Goal: Task Accomplishment & Management: Manage account settings

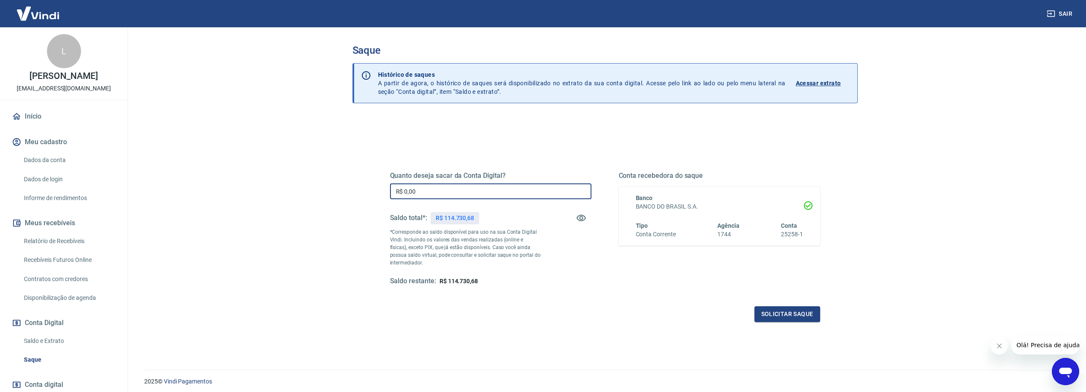
click at [454, 191] on input "R$ 0,00" at bounding box center [490, 191] width 201 height 16
type input "R$ 45.000,00"
click at [792, 318] on button "Solicitar saque" at bounding box center [787, 314] width 66 height 16
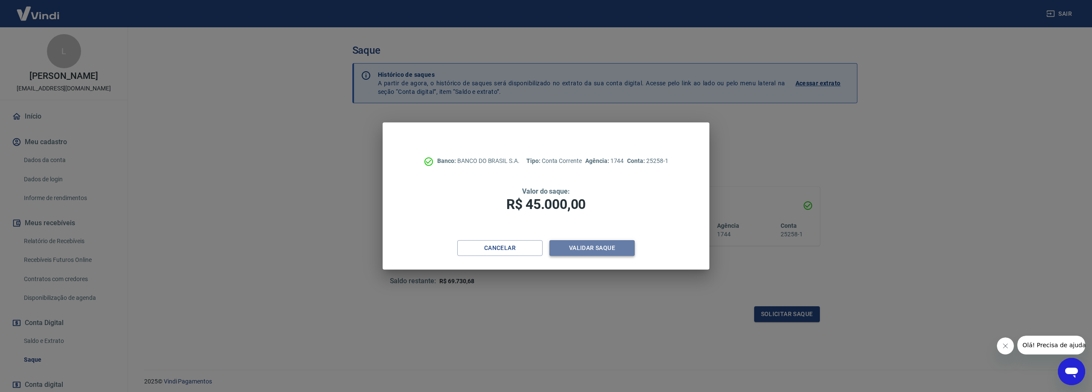
click at [608, 246] on button "Validar saque" at bounding box center [592, 248] width 85 height 16
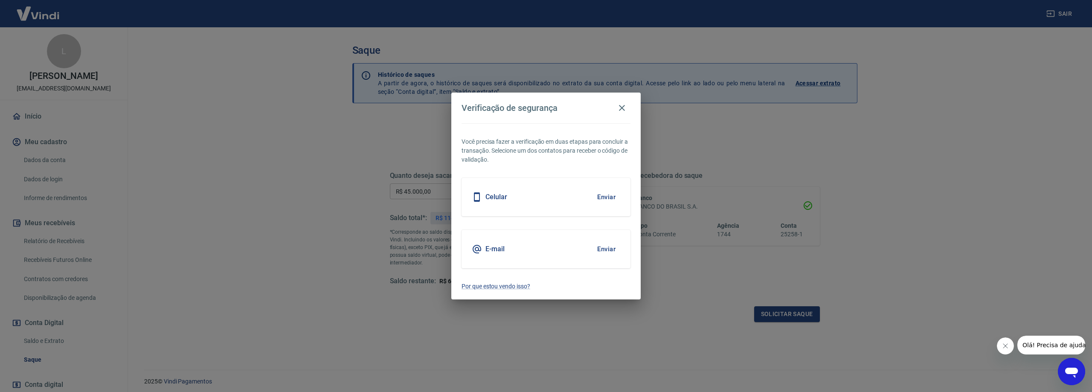
click at [610, 195] on button "Enviar" at bounding box center [607, 197] width 28 height 18
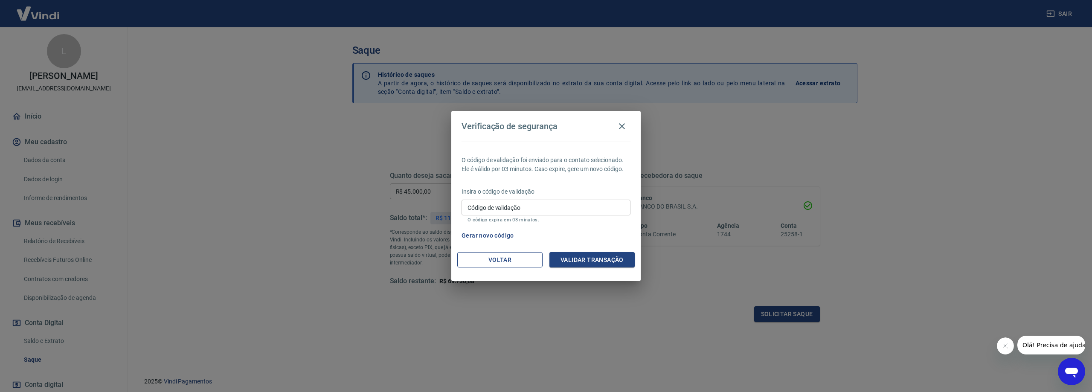
click at [477, 255] on button "Voltar" at bounding box center [499, 260] width 85 height 16
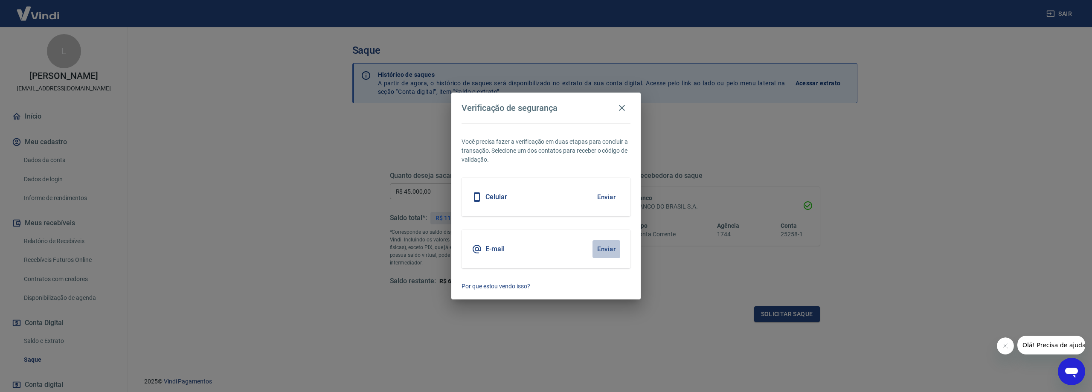
click at [613, 241] on button "Enviar" at bounding box center [607, 249] width 28 height 18
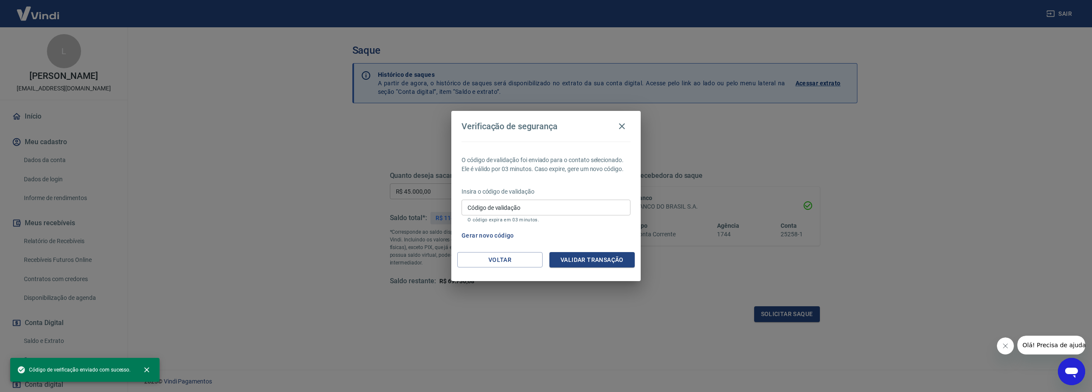
click at [478, 268] on div "Voltar Validar transação" at bounding box center [545, 266] width 189 height 29
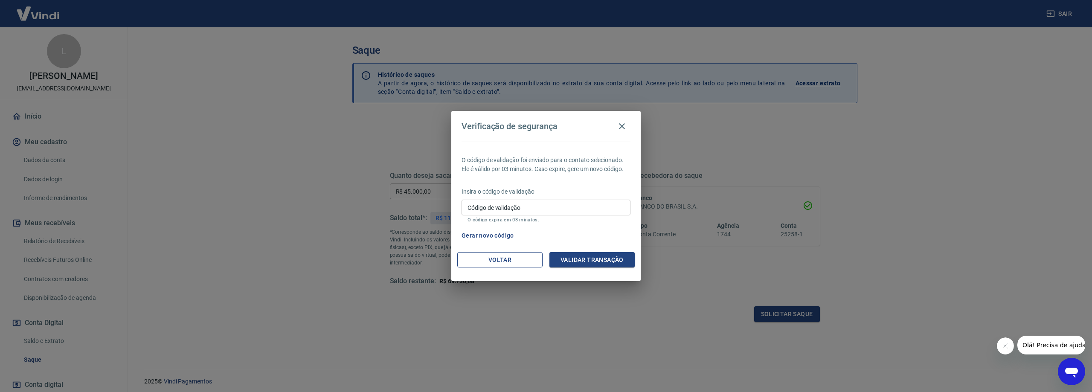
click at [483, 264] on button "Voltar" at bounding box center [499, 260] width 85 height 16
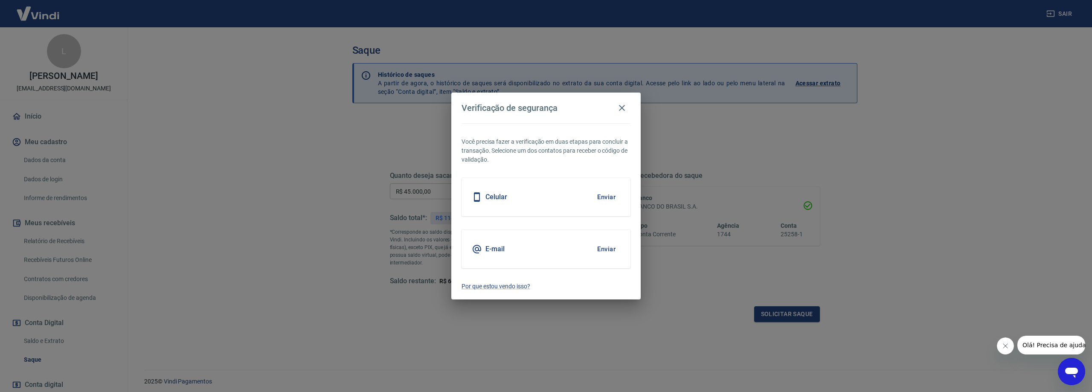
click at [617, 247] on button "Enviar" at bounding box center [607, 249] width 28 height 18
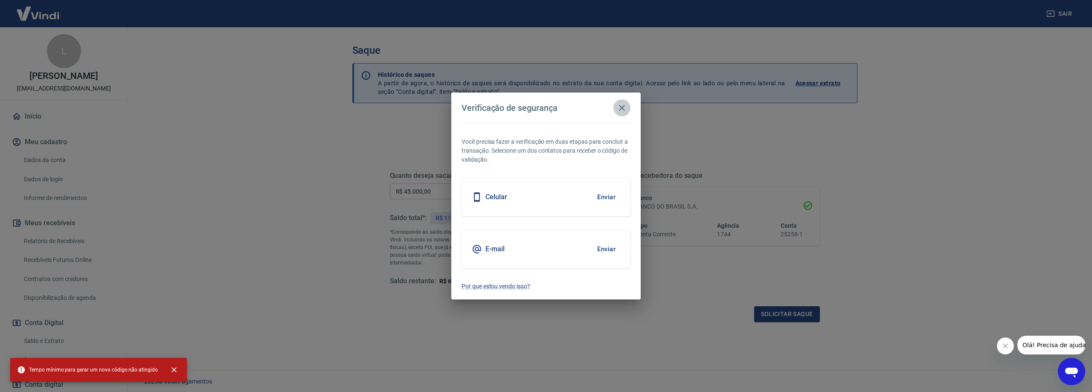
click at [625, 109] on icon "button" at bounding box center [622, 108] width 10 height 10
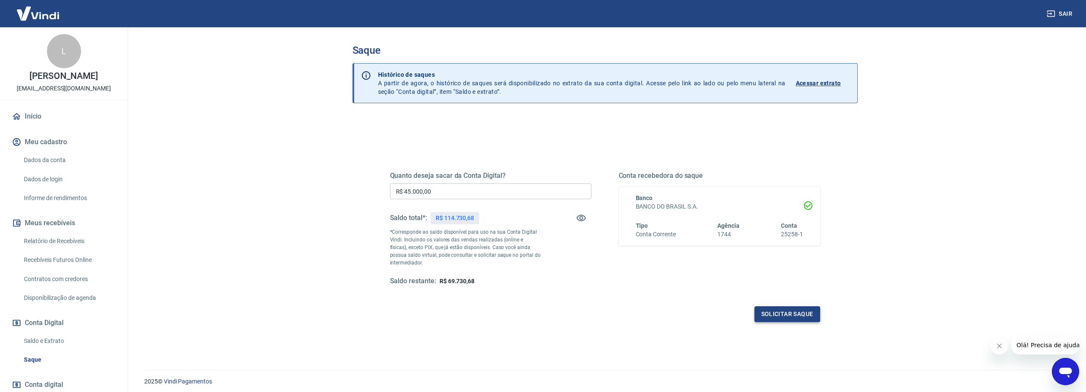
click at [780, 311] on button "Solicitar saque" at bounding box center [787, 314] width 66 height 16
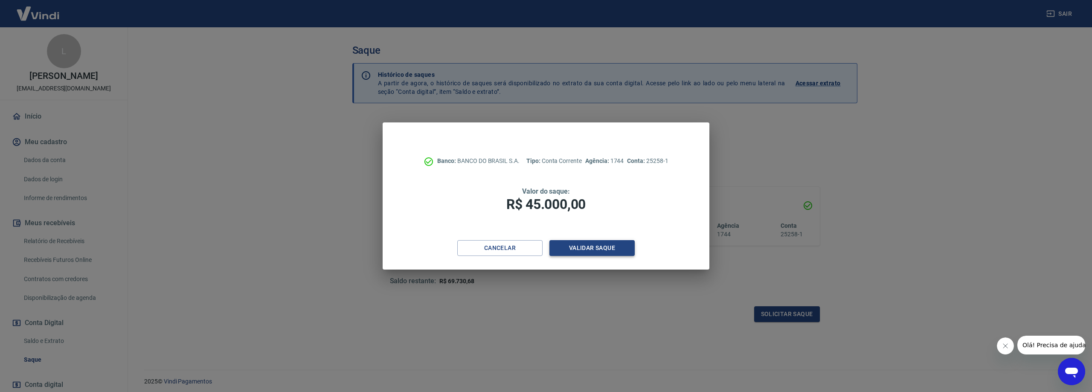
click at [629, 249] on button "Validar saque" at bounding box center [592, 248] width 85 height 16
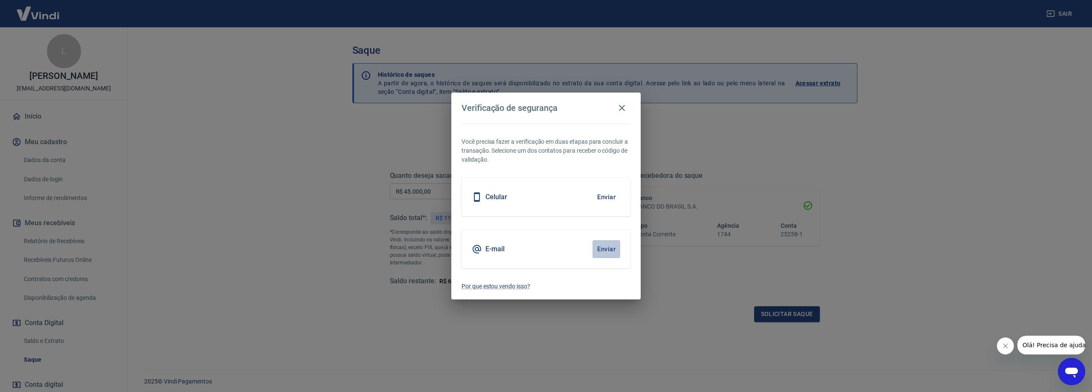
click at [610, 251] on button "Enviar" at bounding box center [607, 249] width 28 height 18
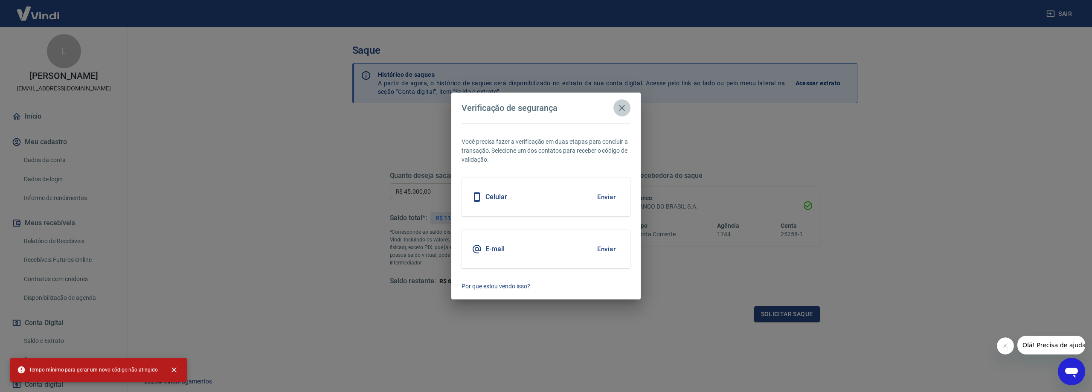
click at [624, 105] on icon "button" at bounding box center [622, 108] width 10 height 10
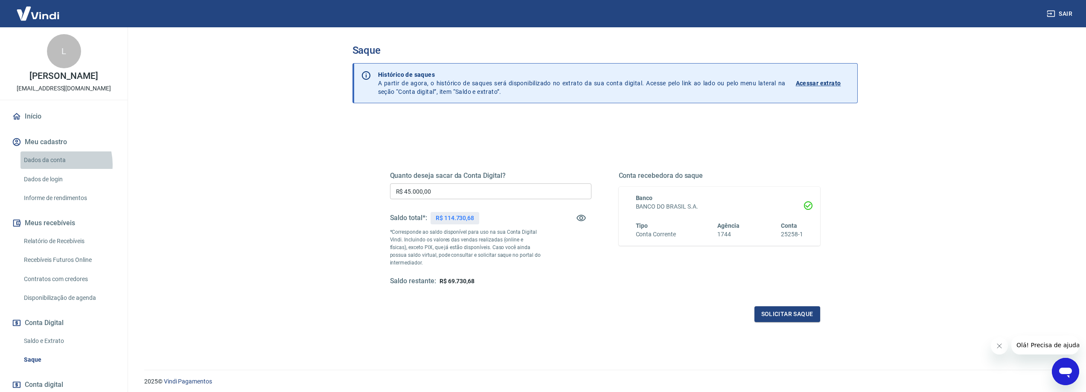
click at [53, 164] on link "Dados da conta" at bounding box center [68, 159] width 97 height 17
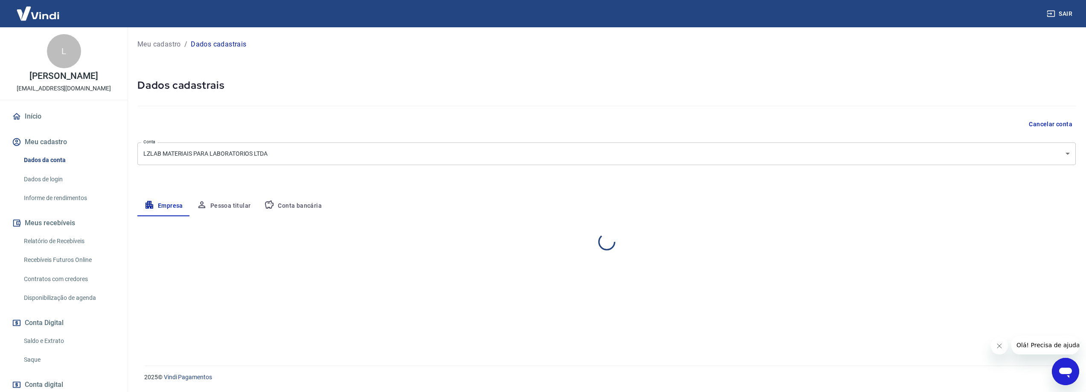
select select "SP"
select select "business"
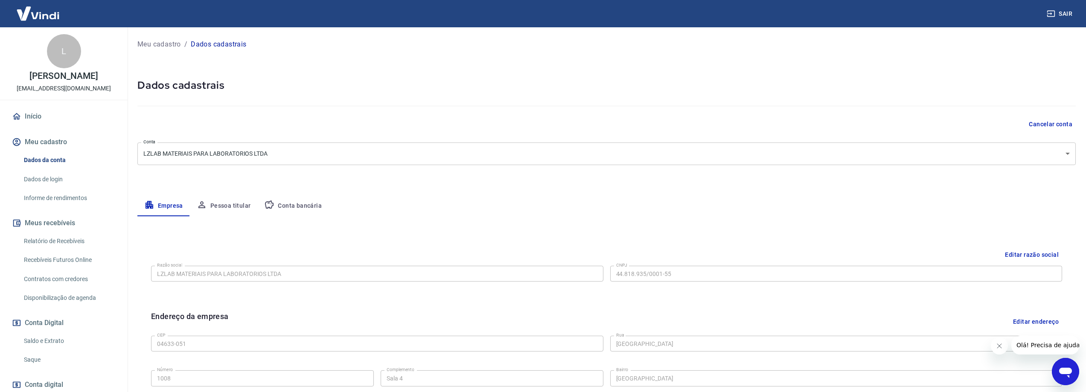
click at [44, 17] on img at bounding box center [37, 13] width 55 height 26
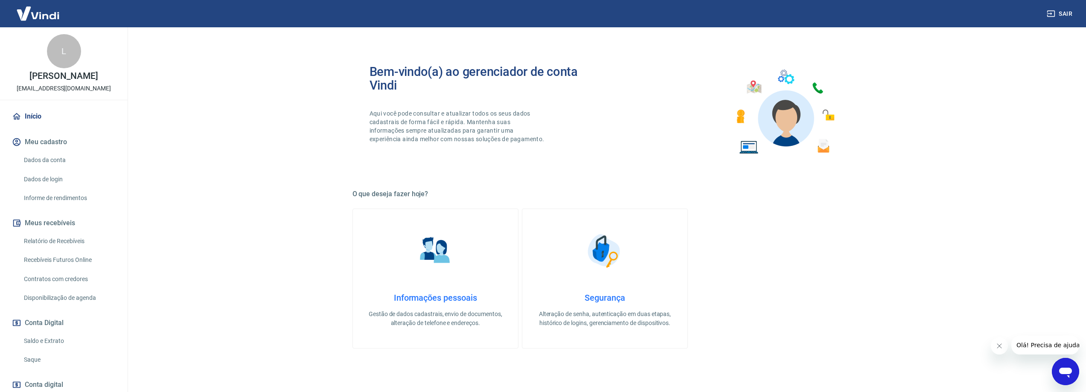
click at [212, 227] on main "Bem-vindo(a) ao gerenciador de conta Vindi Aqui você pode consultar e atualizar…" at bounding box center [605, 209] width 962 height 365
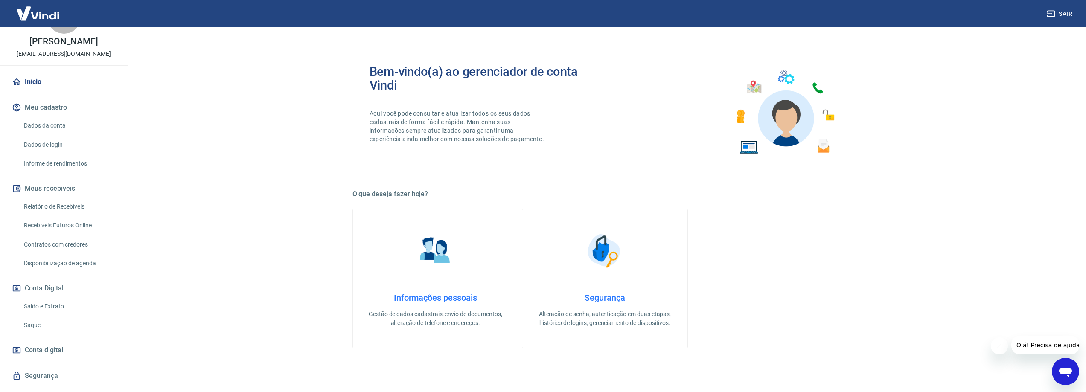
scroll to position [53, 0]
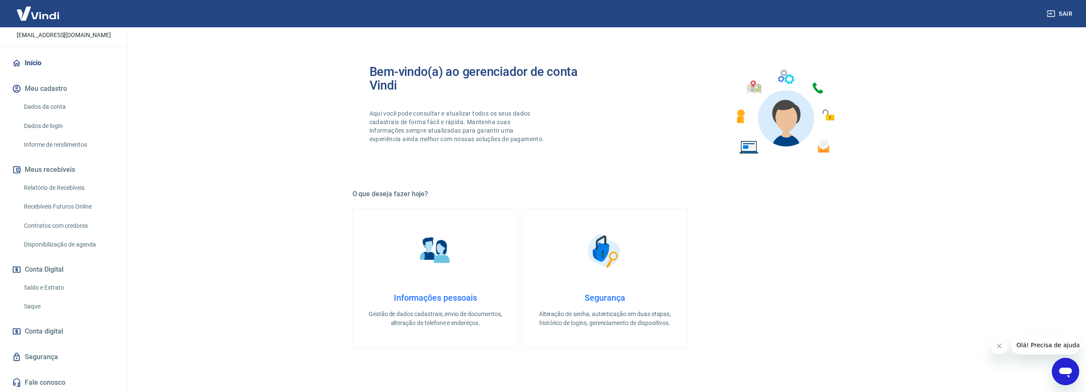
drag, startPoint x: 33, startPoint y: 13, endPoint x: 120, endPoint y: 20, distance: 87.7
click at [33, 13] on img at bounding box center [37, 13] width 55 height 26
click at [55, 17] on img at bounding box center [37, 13] width 55 height 26
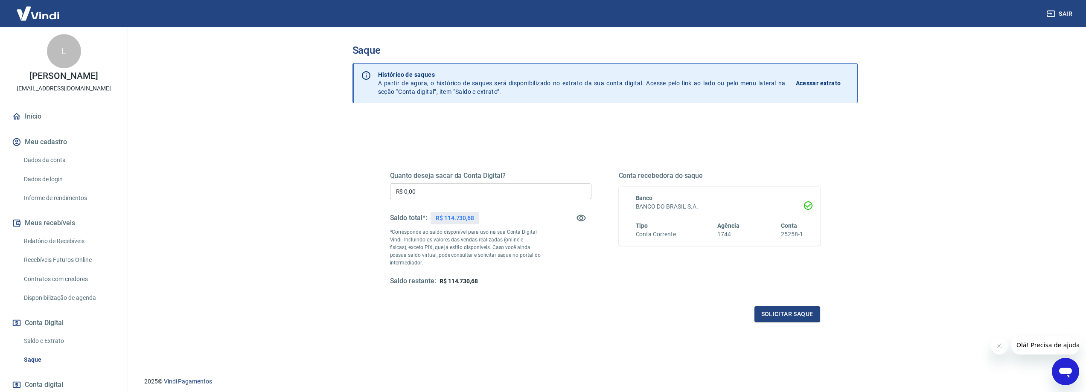
click at [493, 190] on input "R$ 0,00" at bounding box center [490, 191] width 201 height 16
type input "R$ 45.000,00"
click at [785, 314] on button "Solicitar saque" at bounding box center [787, 314] width 66 height 16
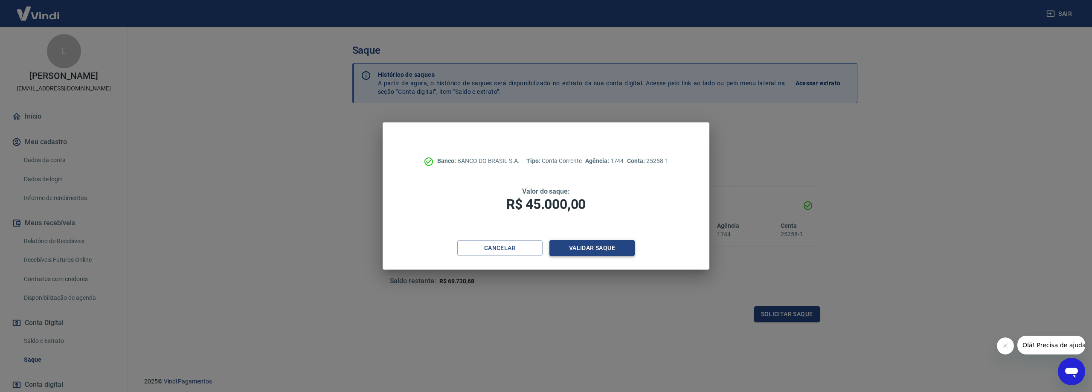
click at [603, 251] on button "Validar saque" at bounding box center [592, 248] width 85 height 16
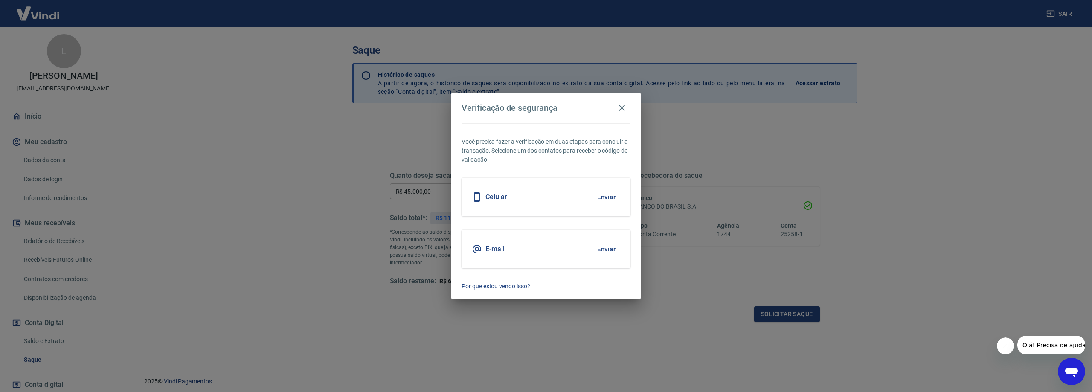
click at [618, 249] on button "Enviar" at bounding box center [607, 249] width 28 height 18
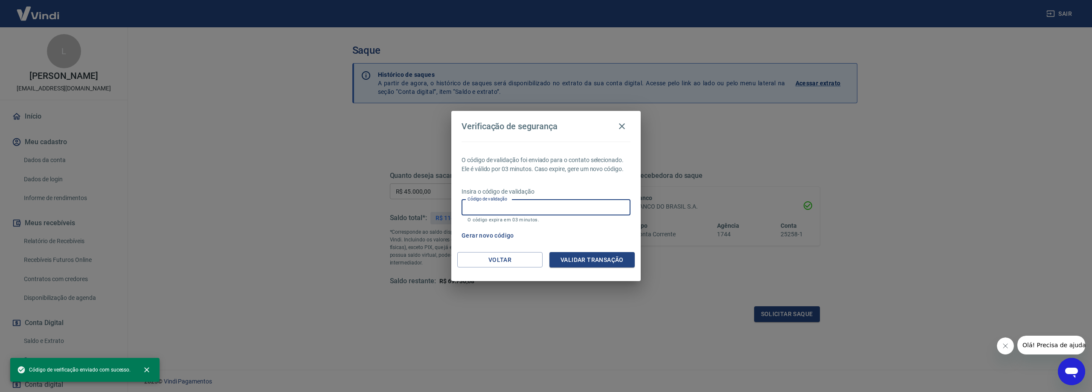
drag, startPoint x: 483, startPoint y: 210, endPoint x: 429, endPoint y: 216, distance: 54.1
click at [483, 210] on input "Código de validação" at bounding box center [546, 208] width 169 height 16
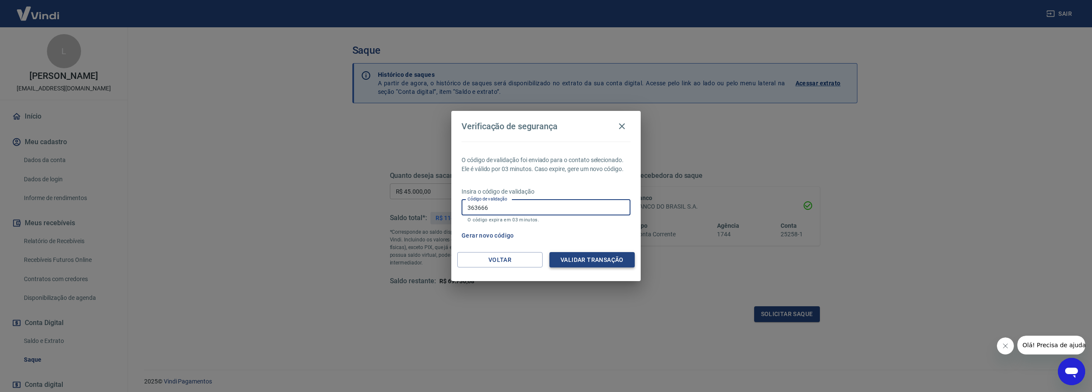
type input "363666"
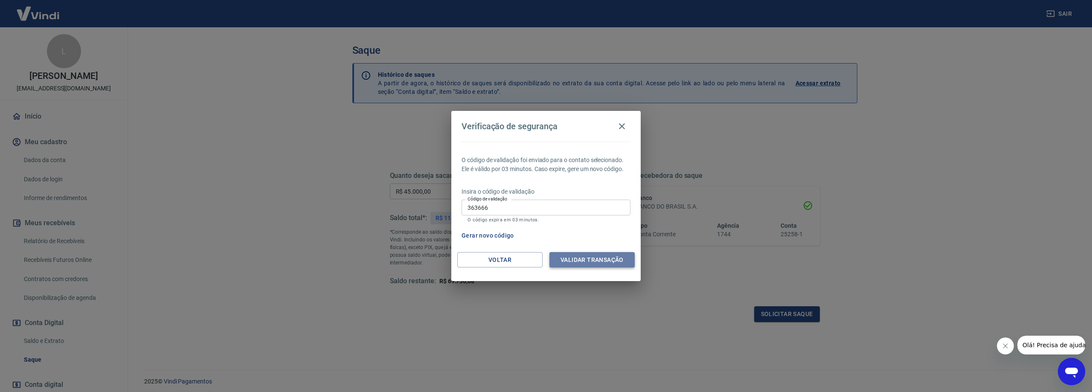
click at [588, 256] on button "Validar transação" at bounding box center [592, 260] width 85 height 16
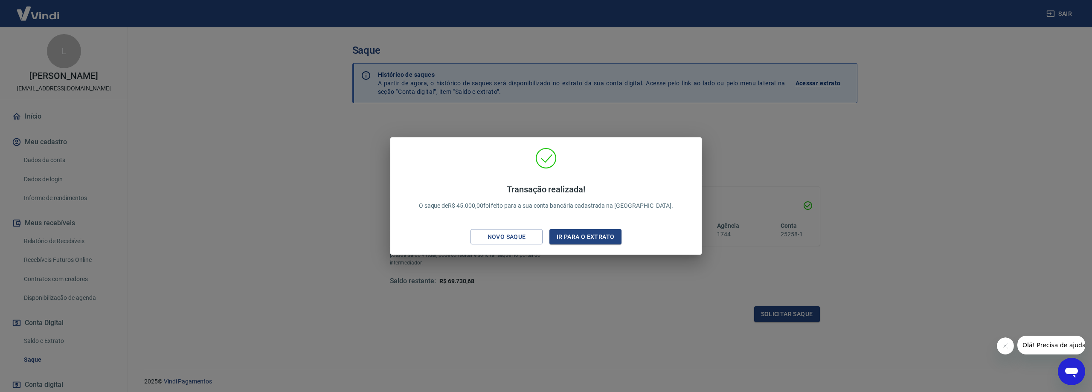
click at [506, 327] on div "Transação realizada! O saque de R$ 45.000,00 foi feito para a sua conta bancári…" at bounding box center [546, 196] width 1092 height 392
